Goal: Information Seeking & Learning: Check status

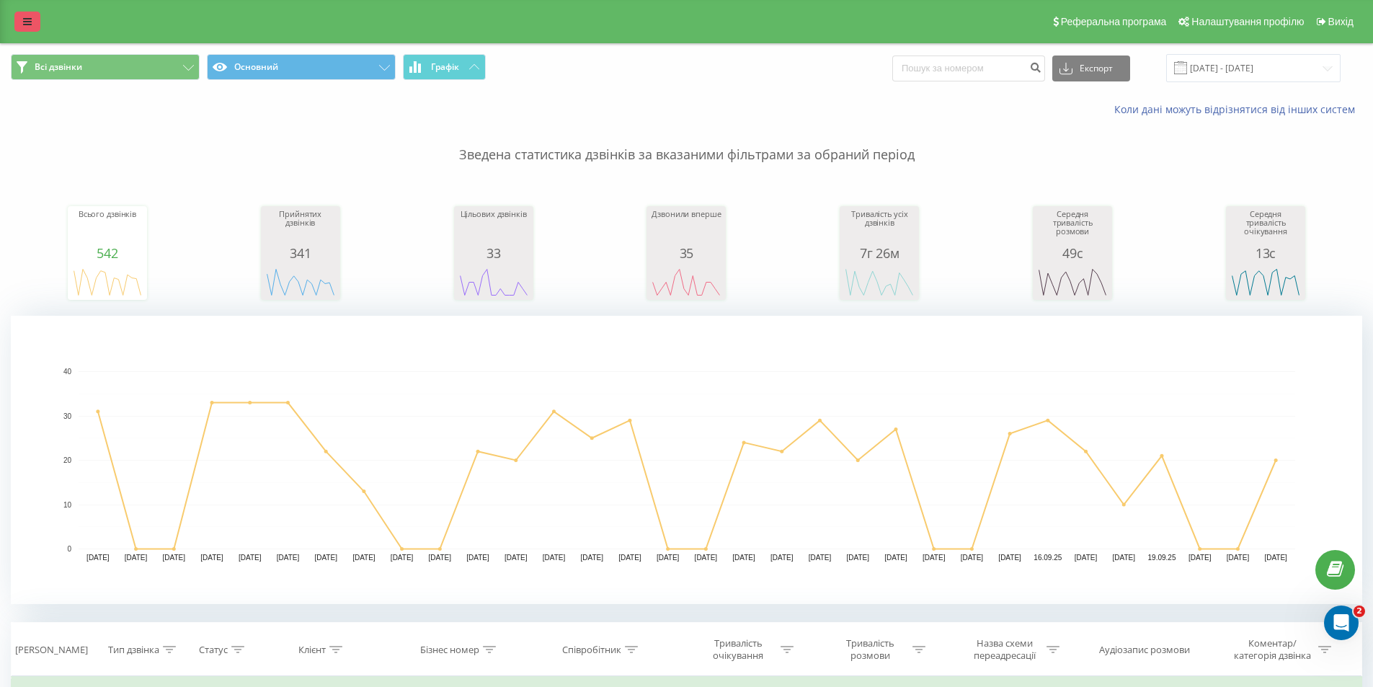
click at [24, 16] on link at bounding box center [27, 22] width 26 height 20
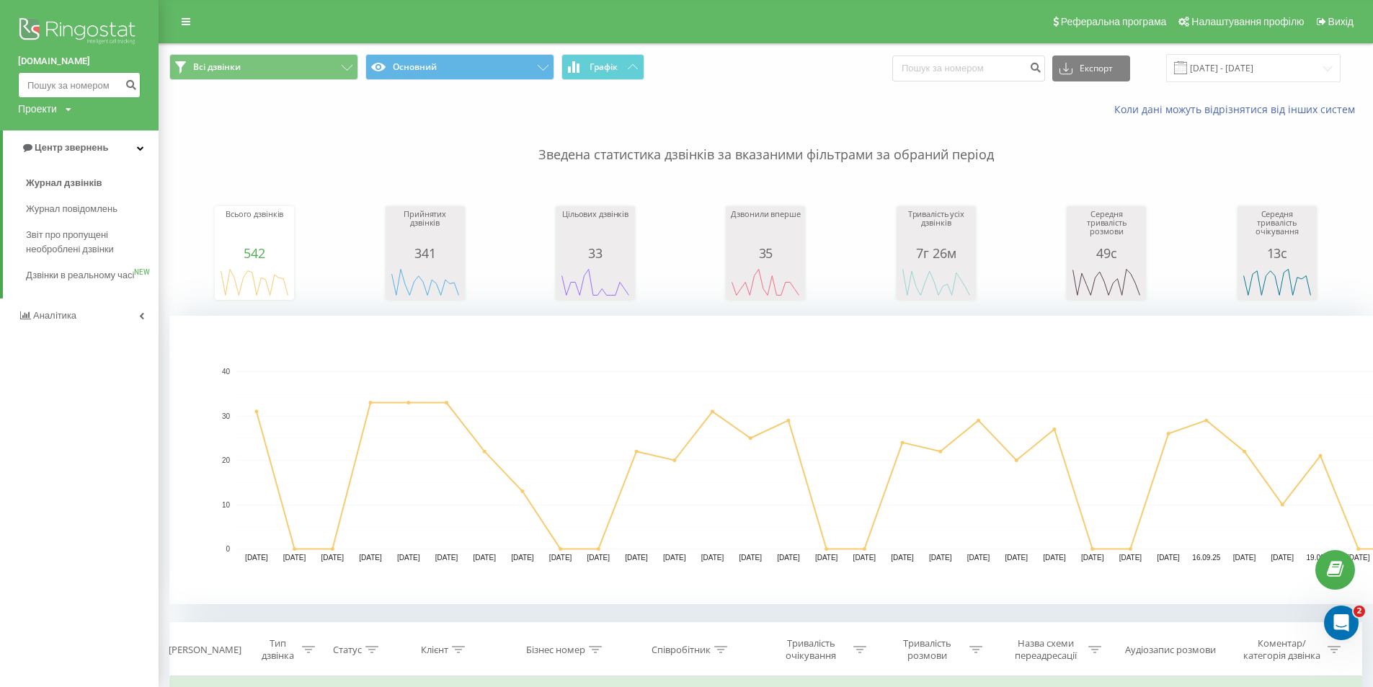
click at [75, 84] on input at bounding box center [79, 85] width 122 height 26
paste input "0577841881"
type input "0577841881"
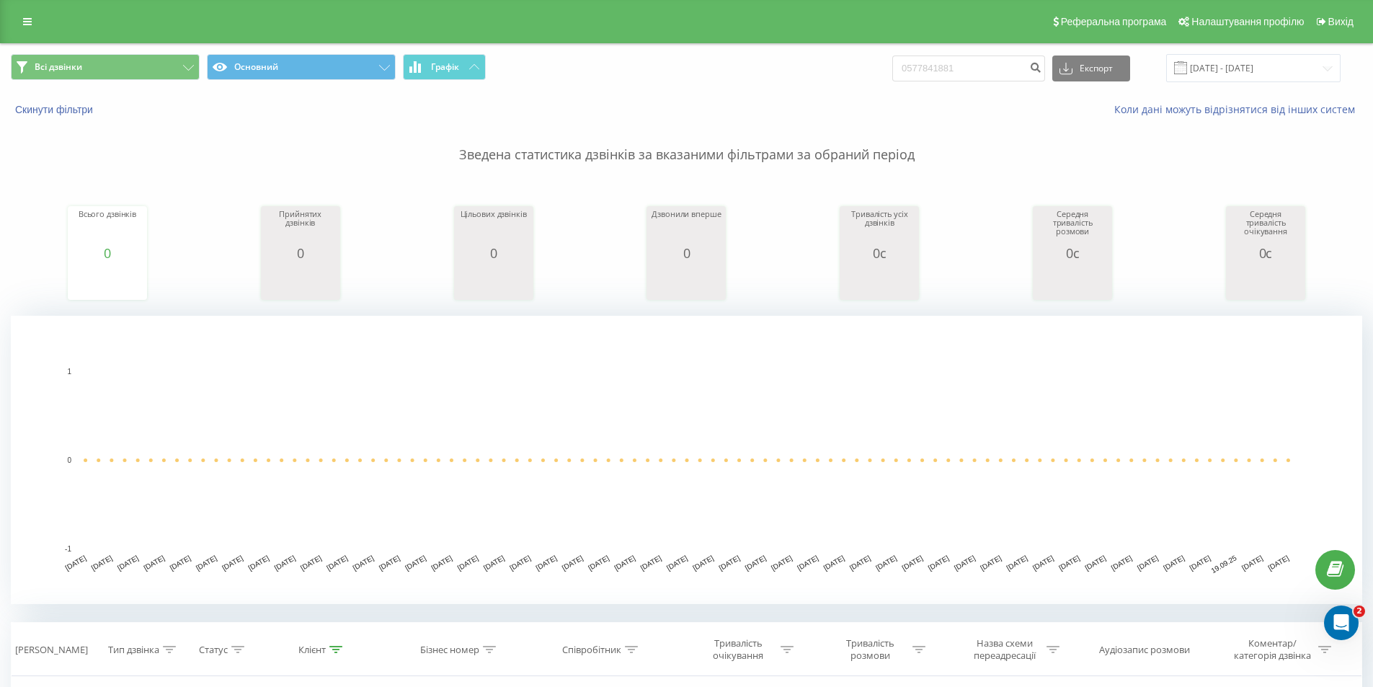
click at [34, 33] on div "Реферальна програма Налаштування профілю Вихід" at bounding box center [686, 21] width 1373 height 43
click at [23, 28] on link at bounding box center [27, 22] width 26 height 20
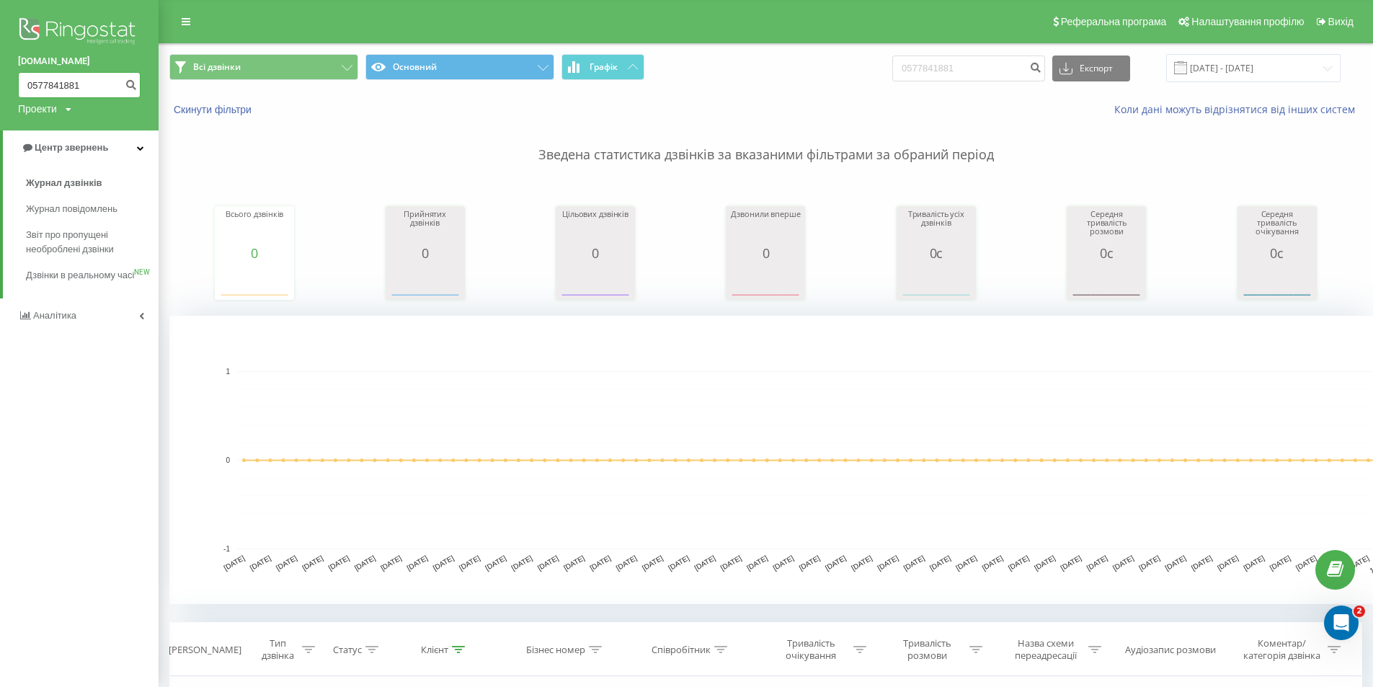
drag, startPoint x: 79, startPoint y: 76, endPoint x: 93, endPoint y: 77, distance: 13.7
click at [83, 76] on input "0577841881" at bounding box center [79, 85] width 122 height 26
click at [96, 85] on input "0577841881" at bounding box center [79, 85] width 122 height 26
drag, startPoint x: 96, startPoint y: 85, endPoint x: 0, endPoint y: 76, distance: 96.2
click at [0, 76] on div "brokbridge.UA 0577841881 Проекти brokbridge.UA" at bounding box center [79, 65] width 159 height 130
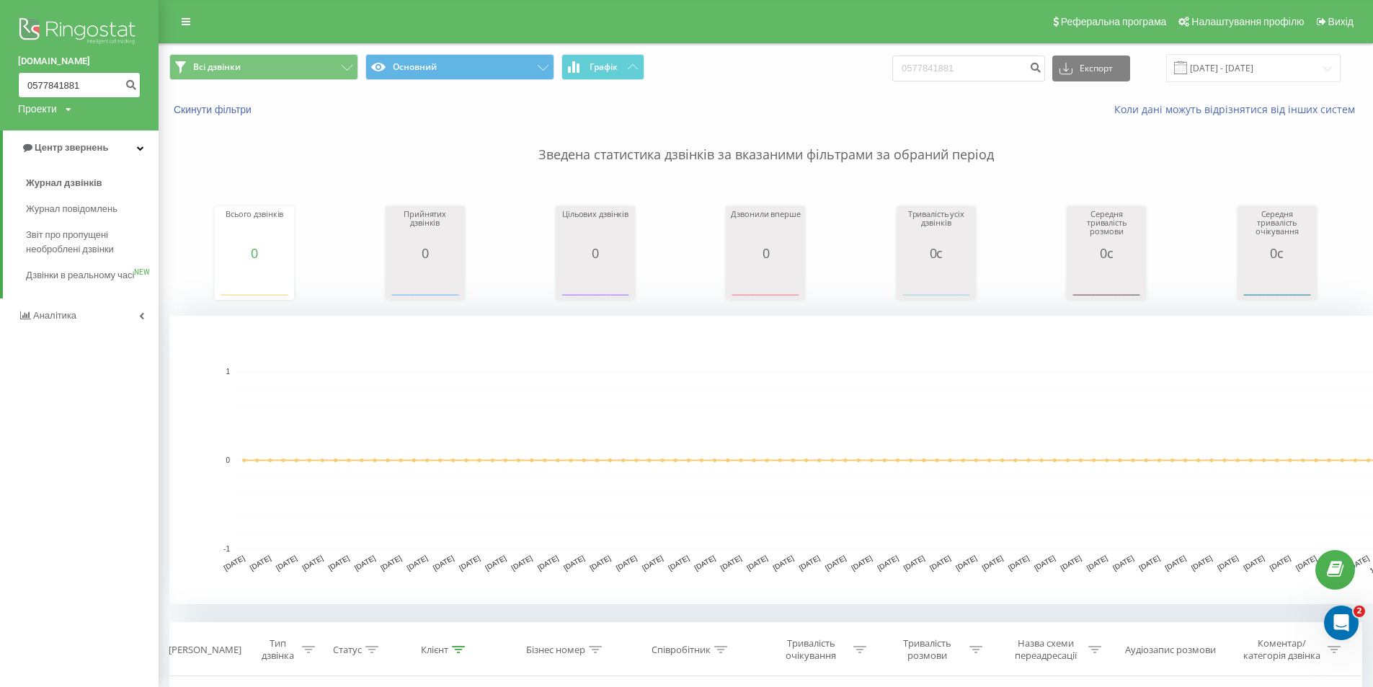
paste input "938308095"
type input "0938308095"
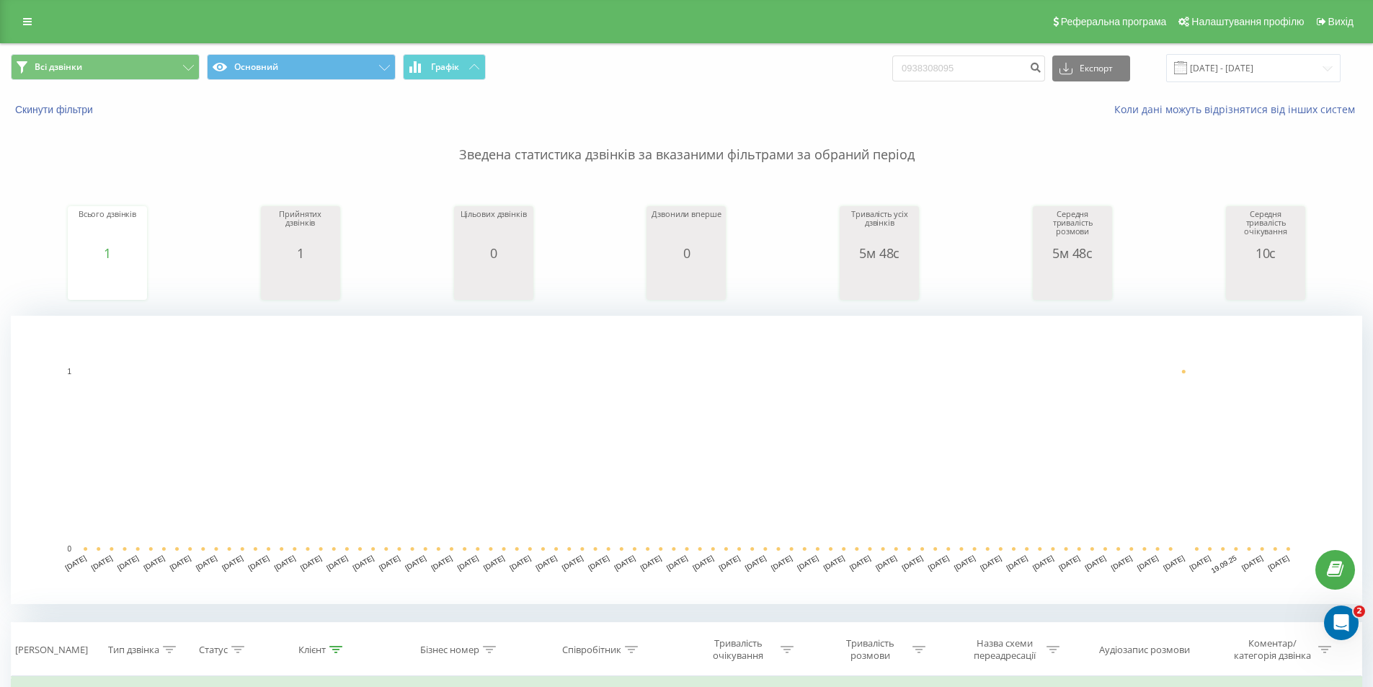
scroll to position [288, 0]
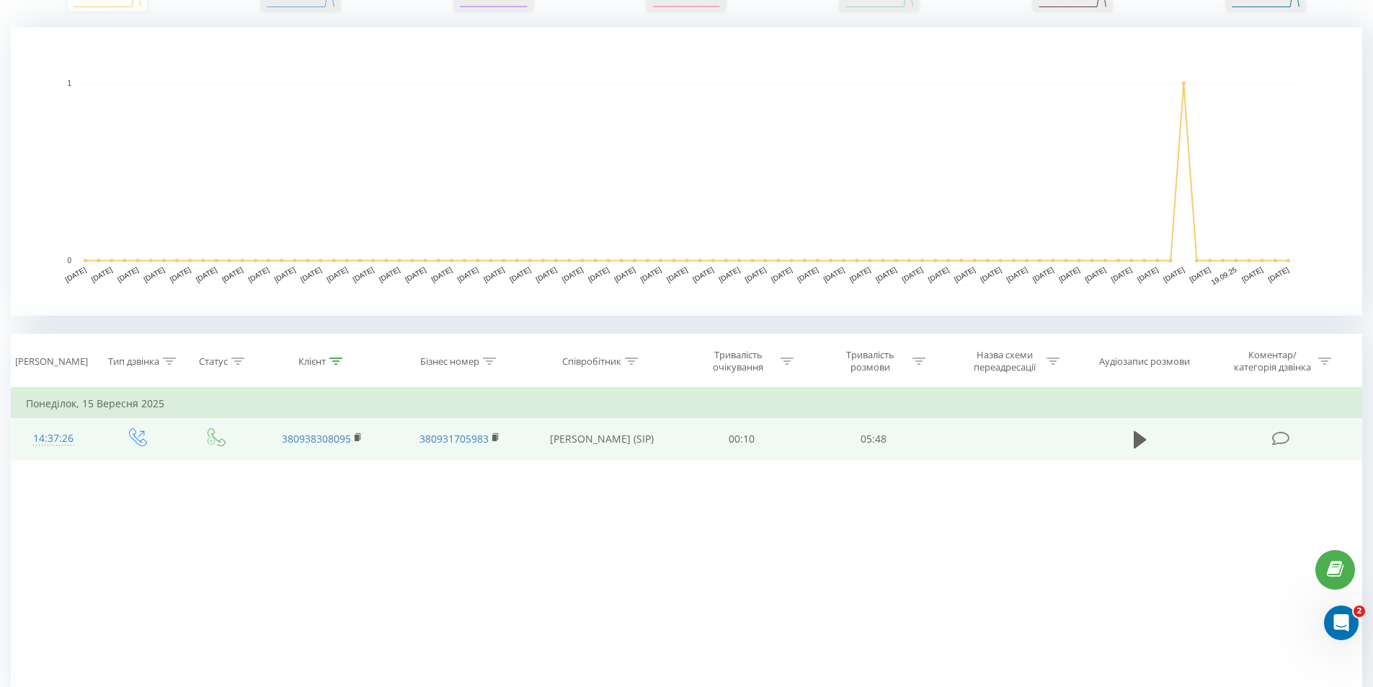
click at [1128, 444] on td at bounding box center [1140, 439] width 127 height 42
click at [1134, 440] on icon at bounding box center [1139, 438] width 13 height 17
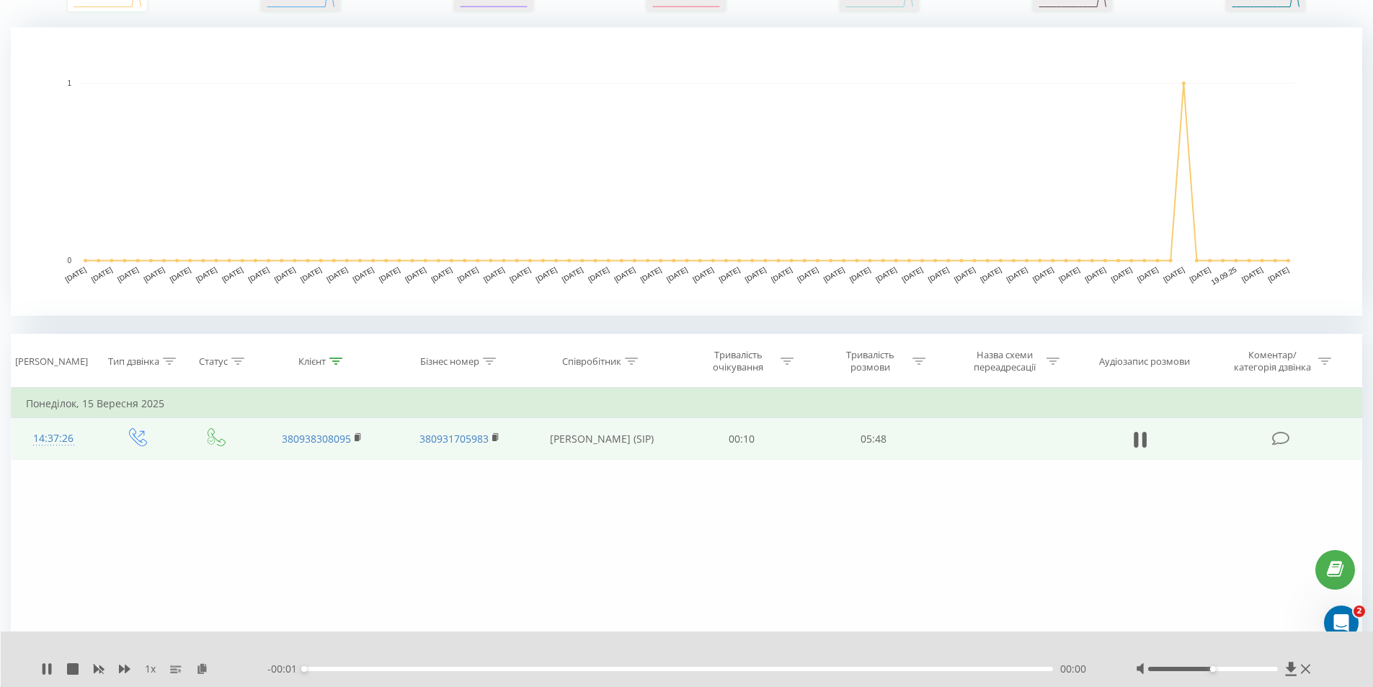
click at [353, 667] on div "00:00" at bounding box center [678, 669] width 749 height 4
click at [355, 669] on div "00:00" at bounding box center [678, 669] width 749 height 4
click at [385, 669] on div "00:38" at bounding box center [678, 669] width 749 height 4
click at [537, 669] on div "00:38" at bounding box center [678, 669] width 749 height 4
click at [679, 667] on div "01:56" at bounding box center [678, 669] width 749 height 4
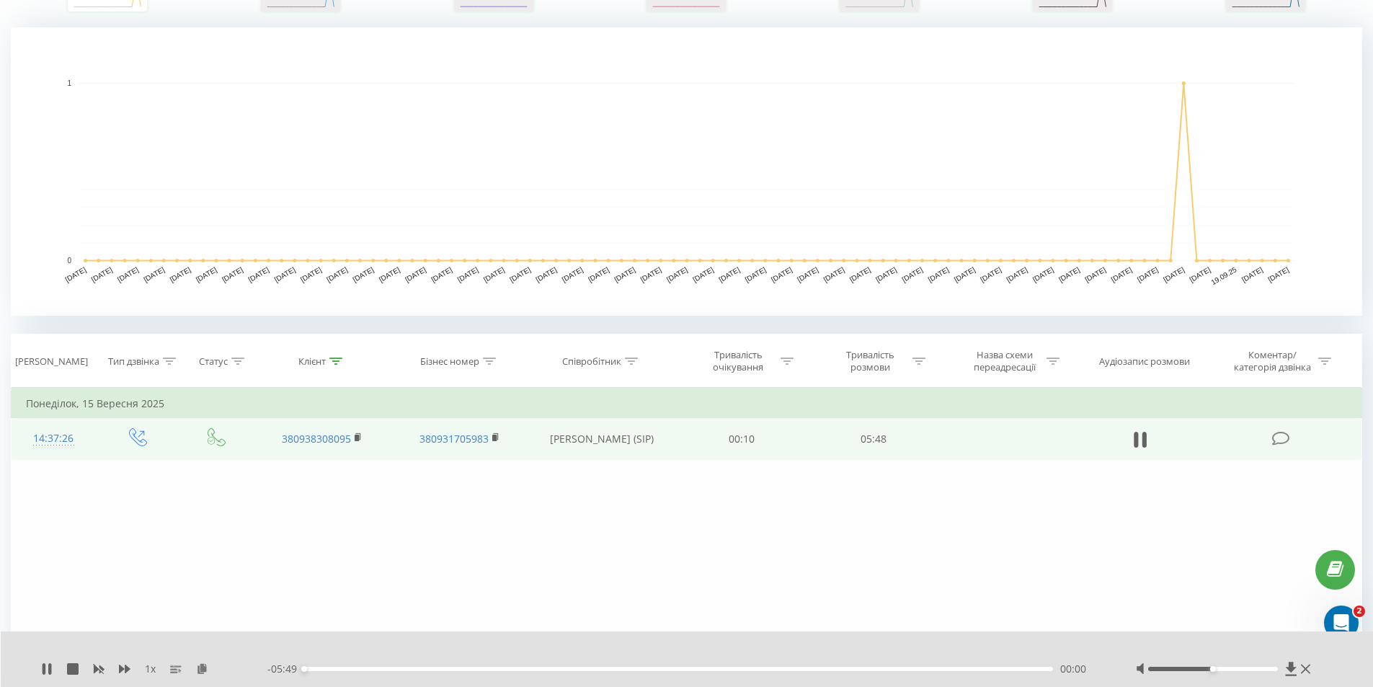
click at [786, 669] on div "00:00" at bounding box center [678, 669] width 749 height 4
